Goal: Task Accomplishment & Management: Manage account settings

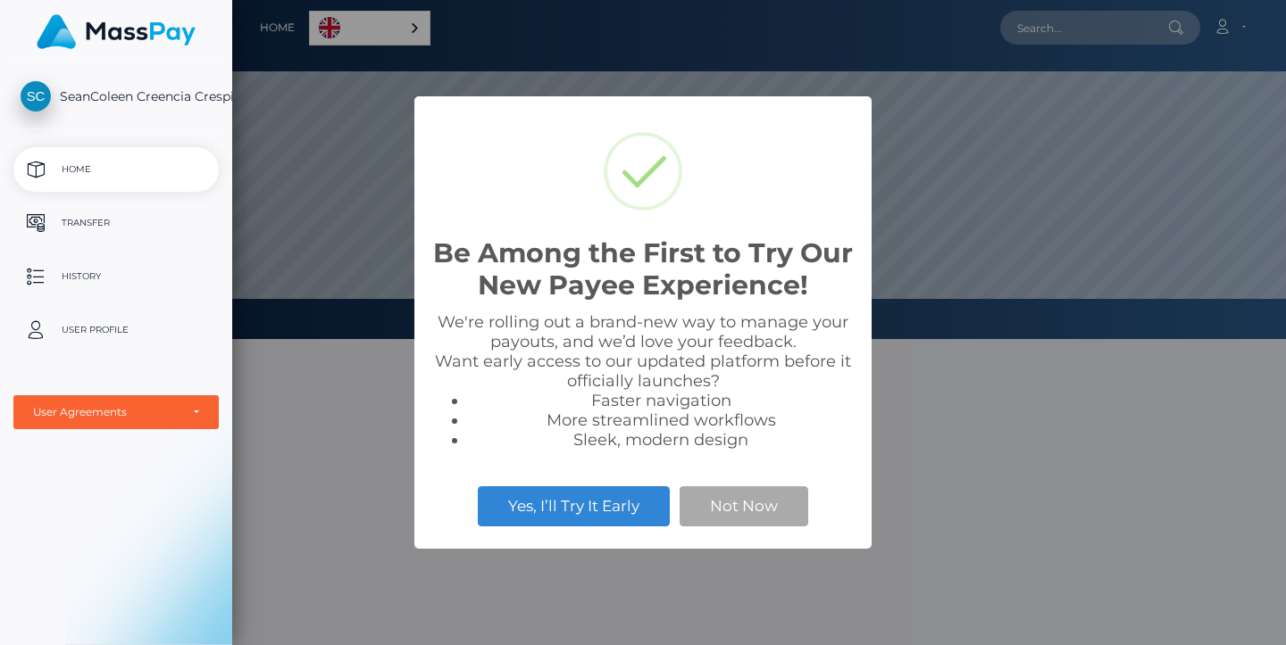
scroll to position [339, 1053]
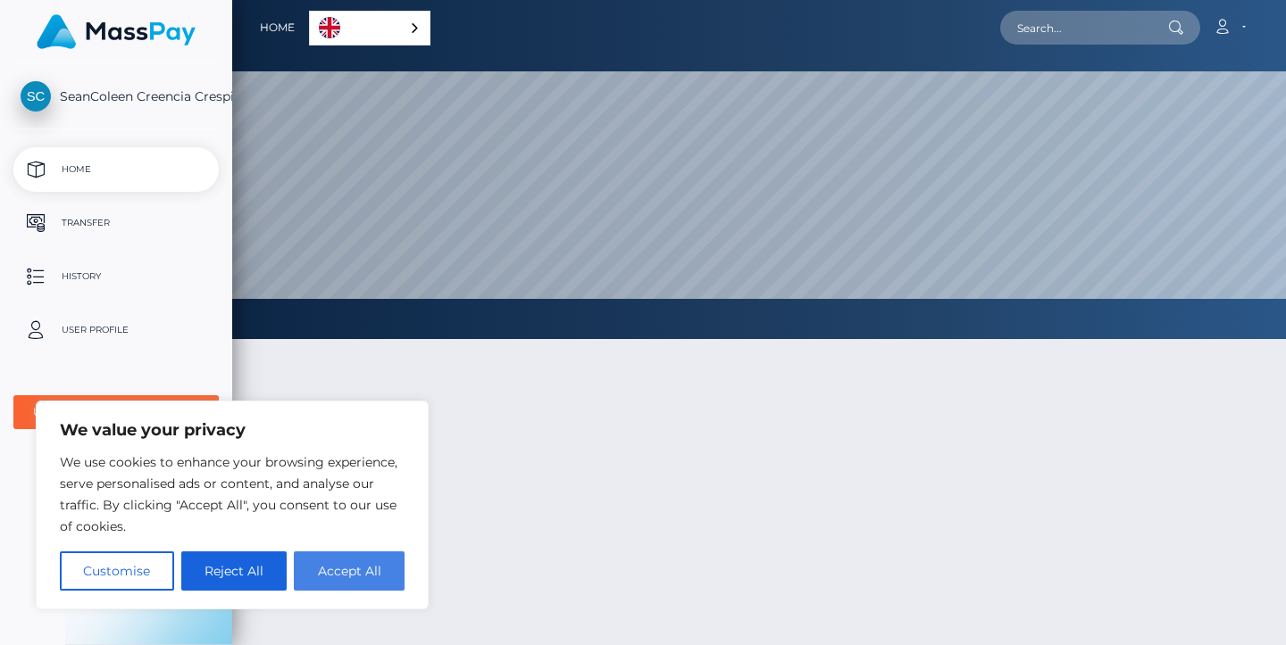
click at [345, 571] on button "Accept All" at bounding box center [349, 571] width 111 height 39
checkbox input "true"
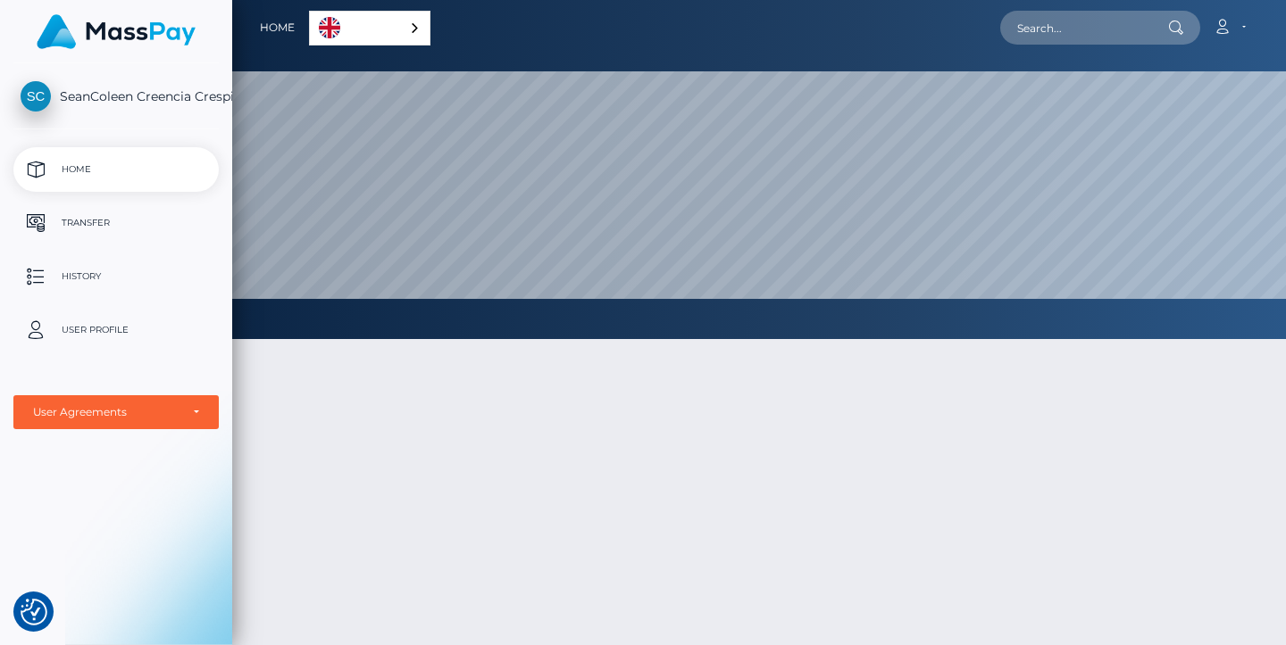
click at [390, 25] on link "English" at bounding box center [370, 28] width 120 height 33
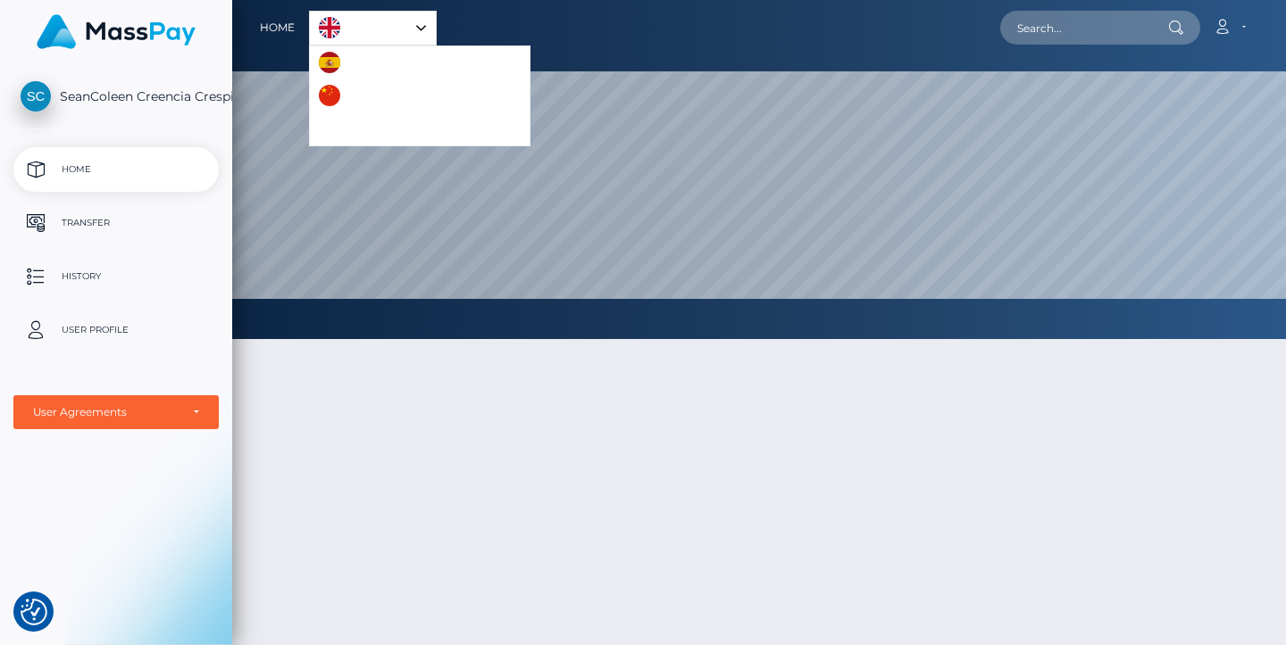
click at [404, 22] on link "English" at bounding box center [373, 28] width 126 height 33
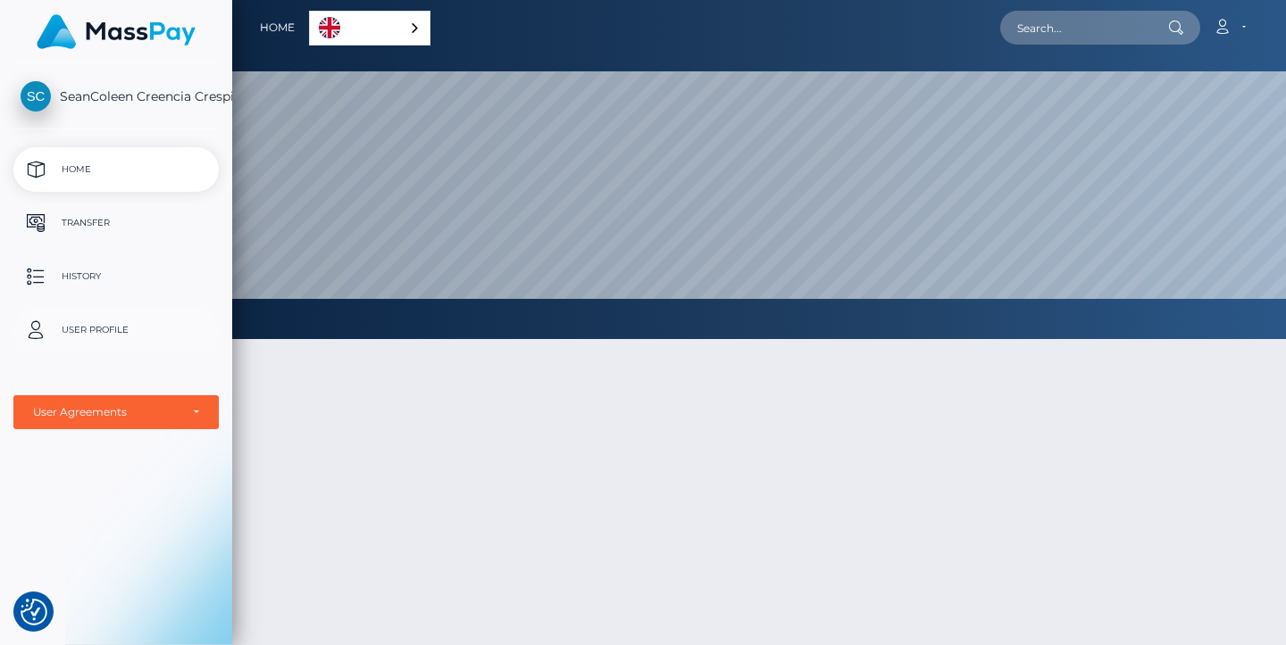
click at [89, 312] on link "User Profile" at bounding box center [115, 330] width 205 height 45
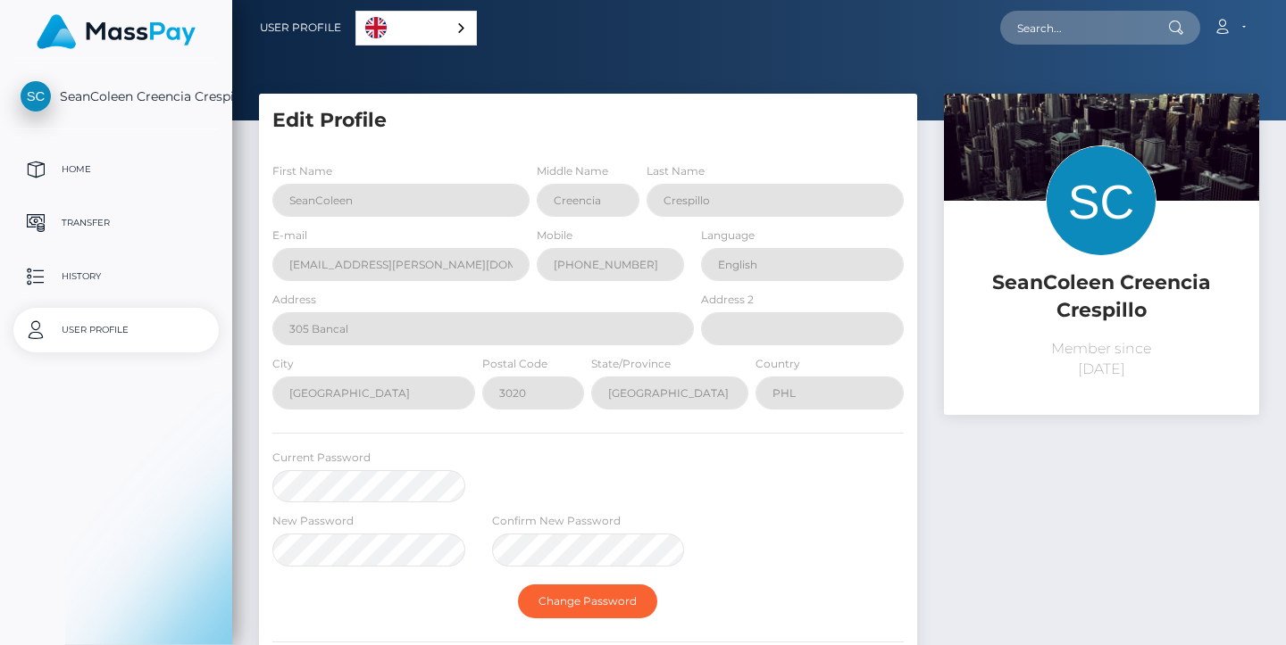
select select
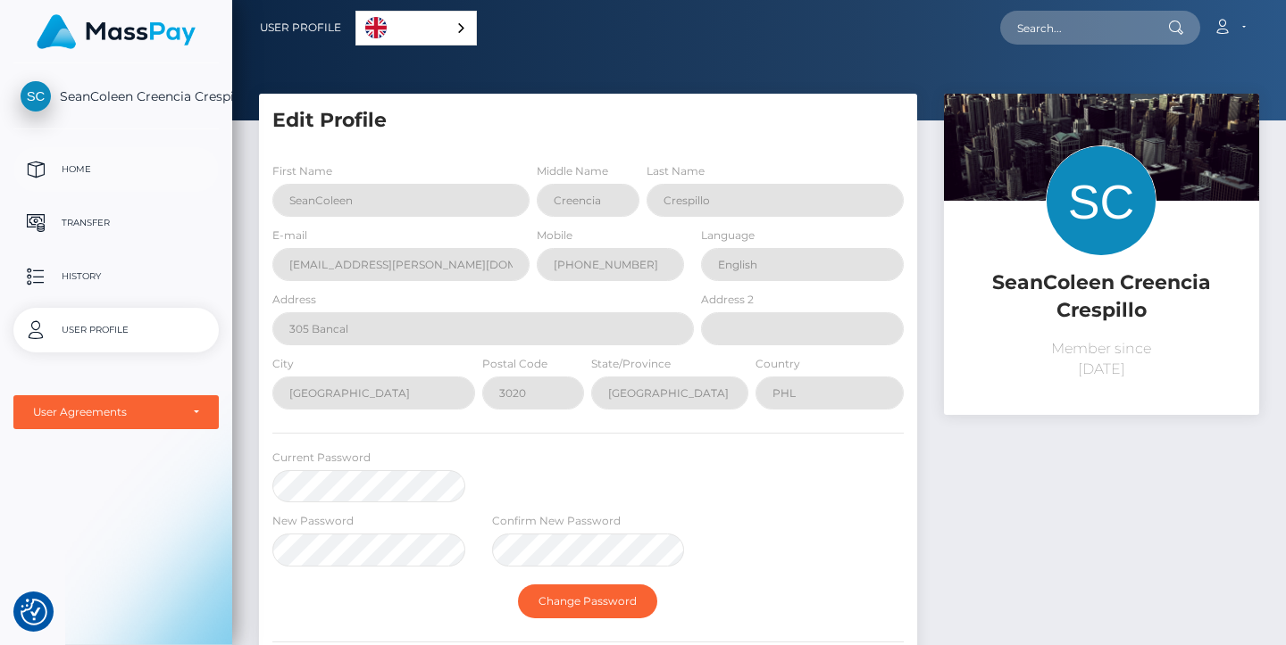
click at [107, 170] on p "Home" at bounding box center [116, 169] width 191 height 27
